Goal: Navigation & Orientation: Go to known website

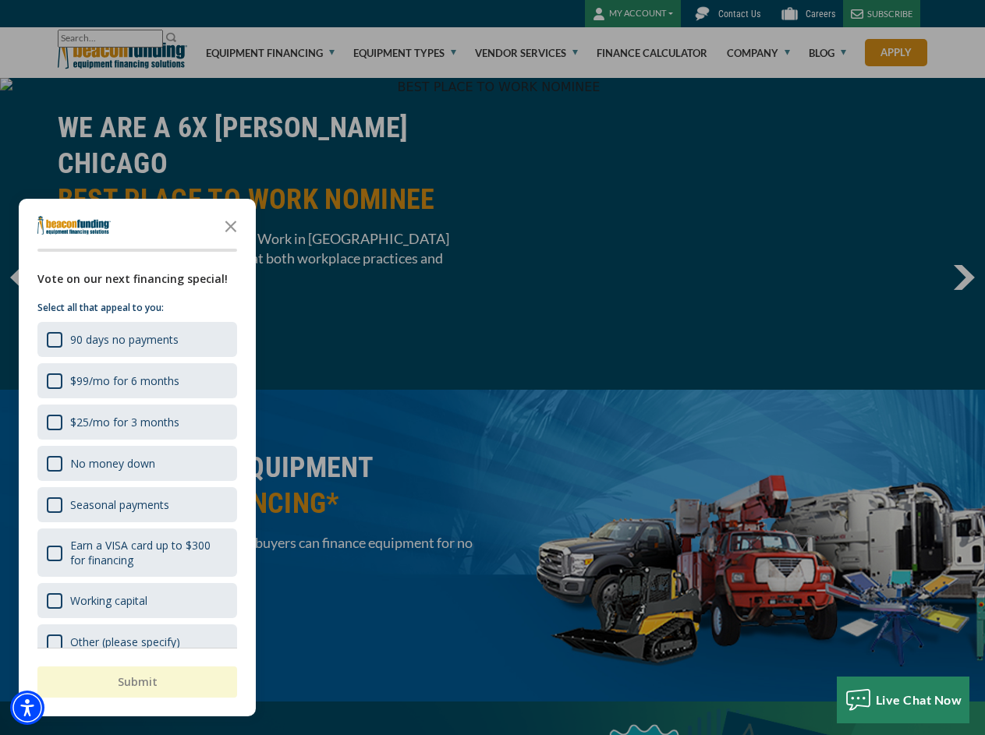
click at [27, 708] on img "Accessibility Menu" at bounding box center [27, 708] width 34 height 34
click at [492, 367] on body "Skip to main content Enable accessibility for low vision Open the accessibility…" at bounding box center [492, 367] width 985 height 735
click at [231, 225] on body "Skip to main content Enable accessibility for low vision Open the accessibility…" at bounding box center [492, 367] width 985 height 735
click at [136, 339] on body "Skip to main content Enable accessibility for low vision Open the accessibility…" at bounding box center [492, 367] width 985 height 735
click at [136, 380] on body "Skip to main content Enable accessibility for low vision Open the accessibility…" at bounding box center [492, 367] width 985 height 735
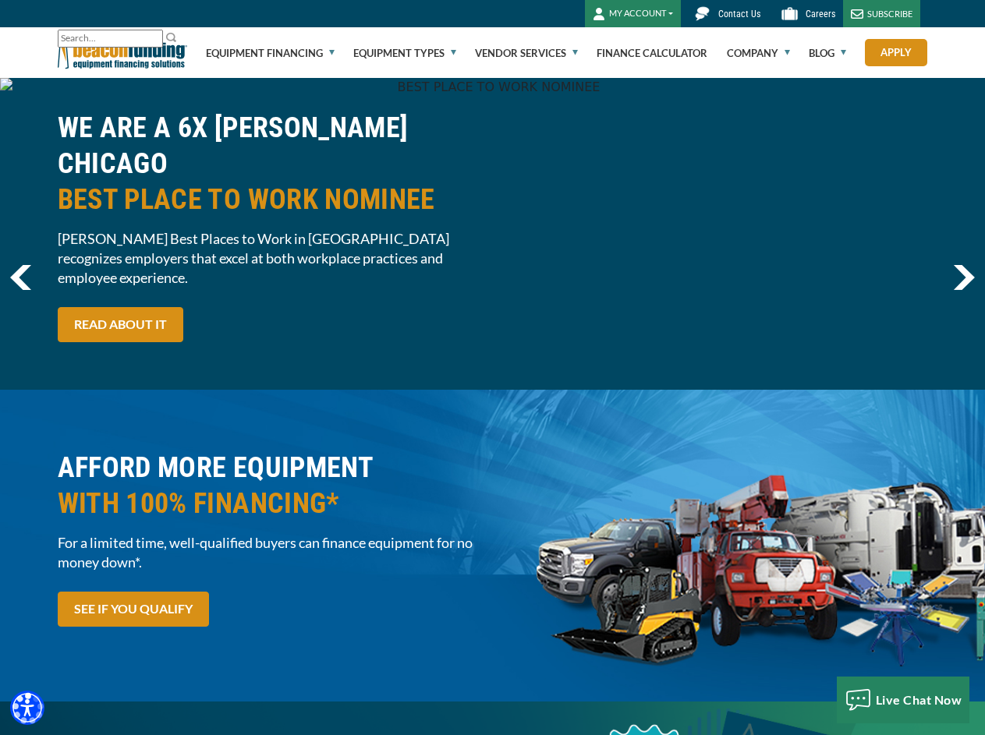
click at [136, 422] on body "Skip to main content Enable accessibility for low vision Open the accessibility…" at bounding box center [492, 367] width 985 height 735
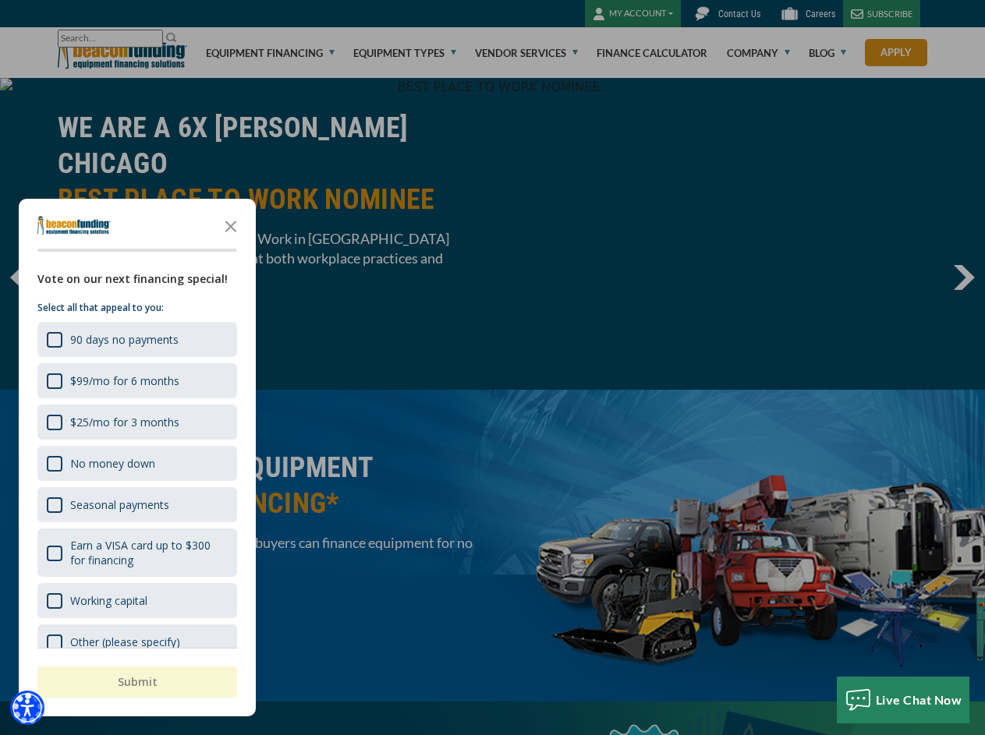
click at [136, 463] on body "Skip to main content Enable accessibility for low vision Open the accessibility…" at bounding box center [492, 367] width 985 height 735
click at [136, 504] on body "Skip to main content Enable accessibility for low vision Open the accessibility…" at bounding box center [492, 367] width 985 height 735
click at [136, 553] on body "Skip to main content Enable accessibility for low vision Open the accessibility…" at bounding box center [492, 367] width 985 height 735
click at [136, 600] on body "Skip to main content Enable accessibility for low vision Open the accessibility…" at bounding box center [492, 367] width 985 height 735
